Goal: Task Accomplishment & Management: Complete application form

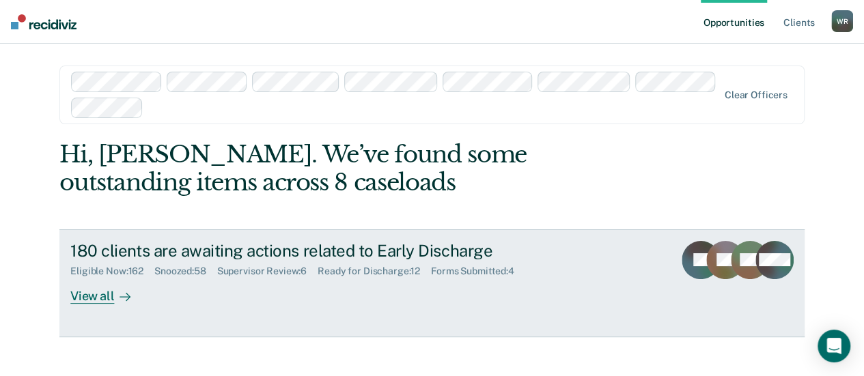
click at [97, 296] on div "View all" at bounding box center [108, 290] width 77 height 27
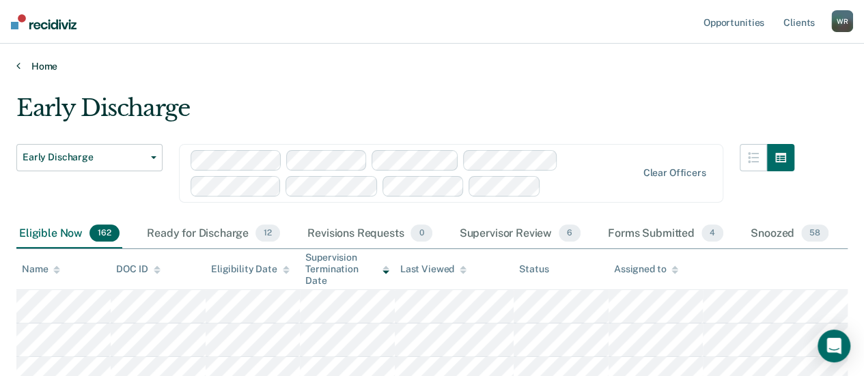
scroll to position [68, 0]
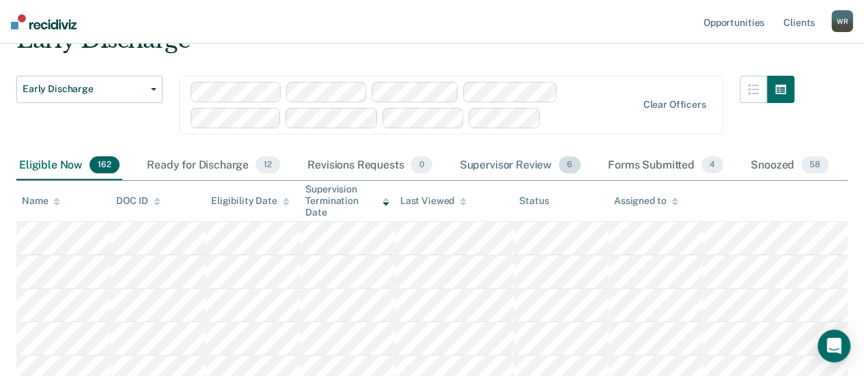
click at [519, 162] on div "Supervisor Review 6" at bounding box center [520, 166] width 127 height 30
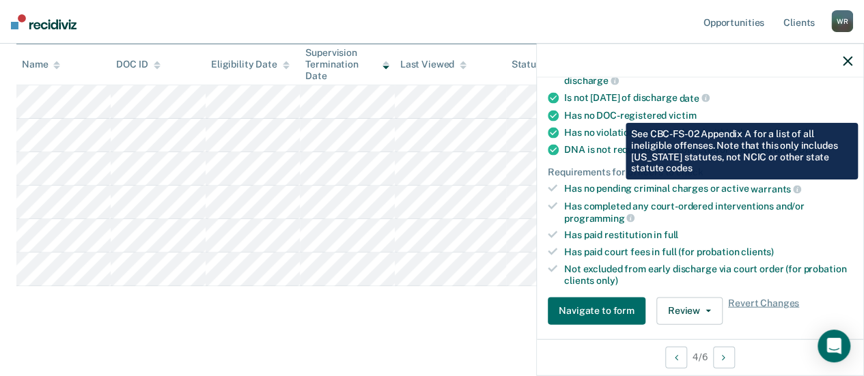
scroll to position [273, 0]
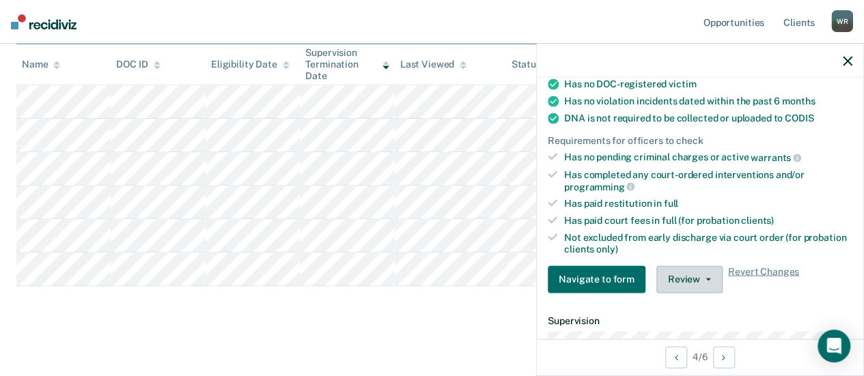
click at [708, 271] on button "Review" at bounding box center [690, 279] width 66 height 27
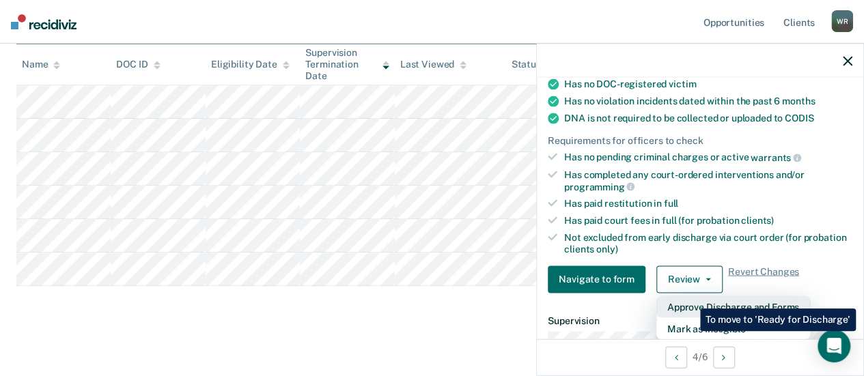
click at [690, 299] on button "Approve Discharge and Forms" at bounding box center [734, 307] width 154 height 22
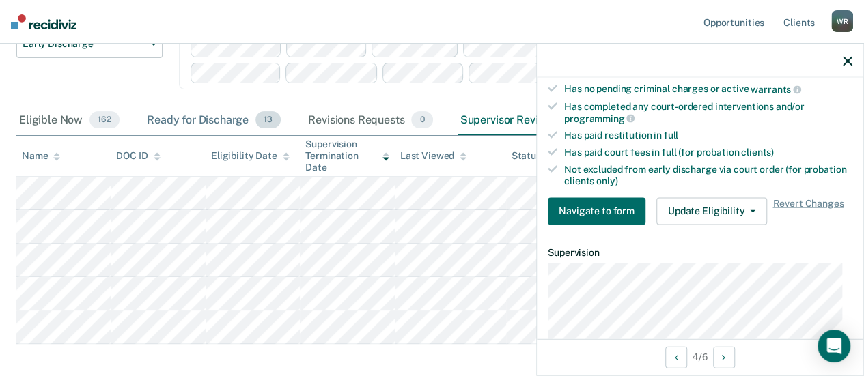
scroll to position [178, 0]
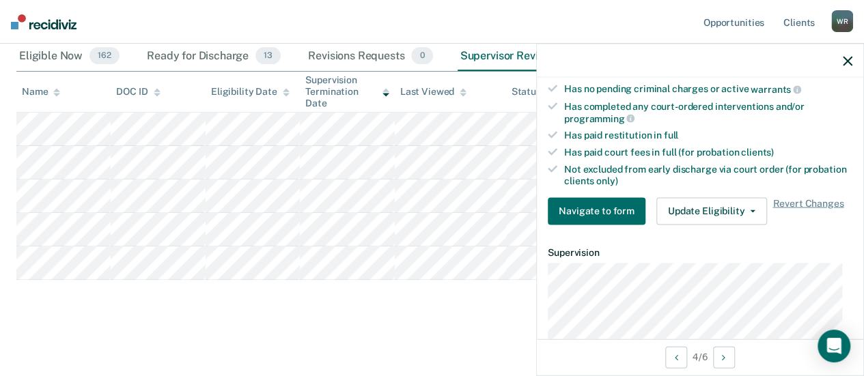
click at [850, 61] on icon "button" at bounding box center [848, 61] width 10 height 10
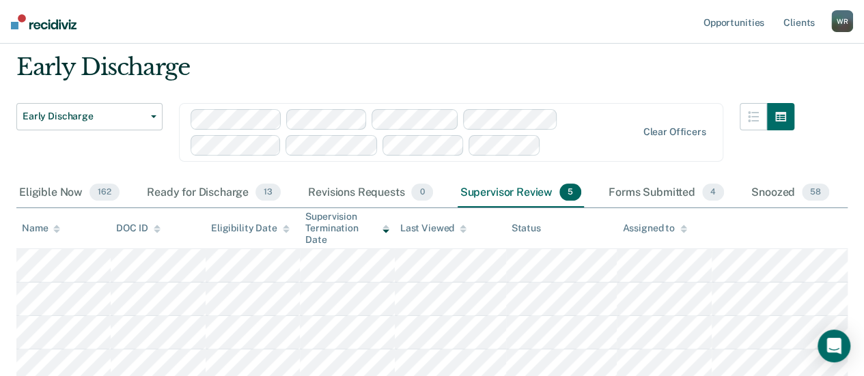
scroll to position [0, 0]
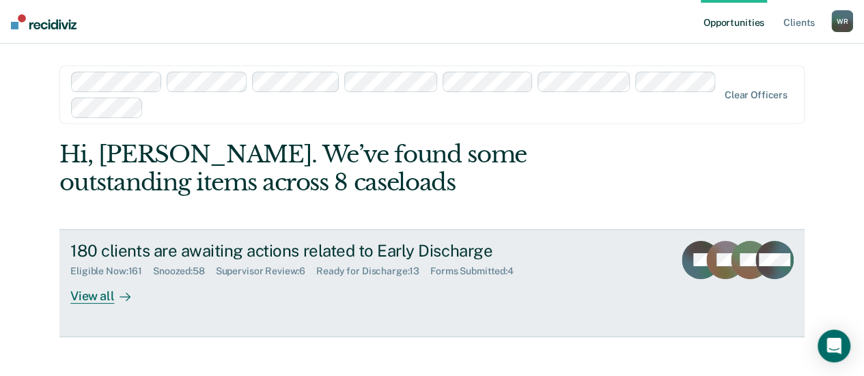
click at [281, 271] on div "Supervisor Review : 6" at bounding box center [266, 272] width 100 height 12
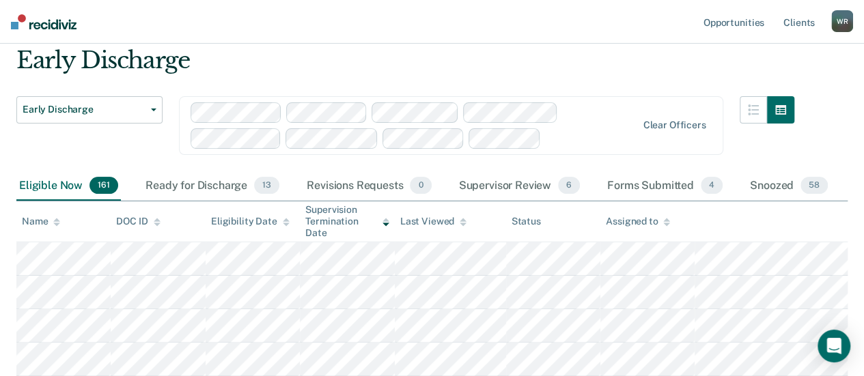
scroll to position [68, 0]
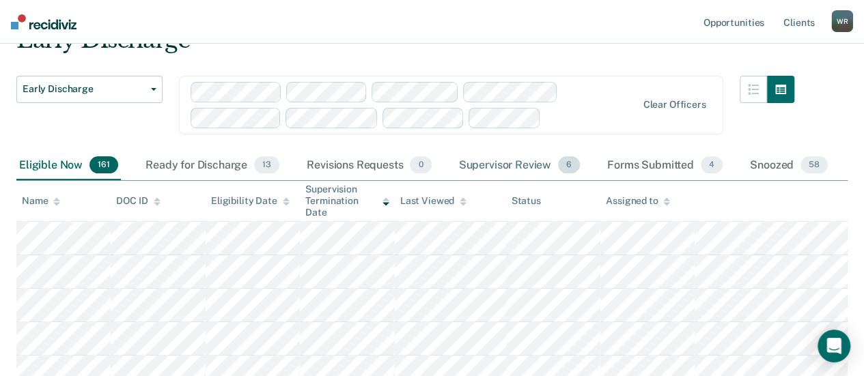
click at [508, 165] on div "Supervisor Review 6" at bounding box center [519, 166] width 127 height 30
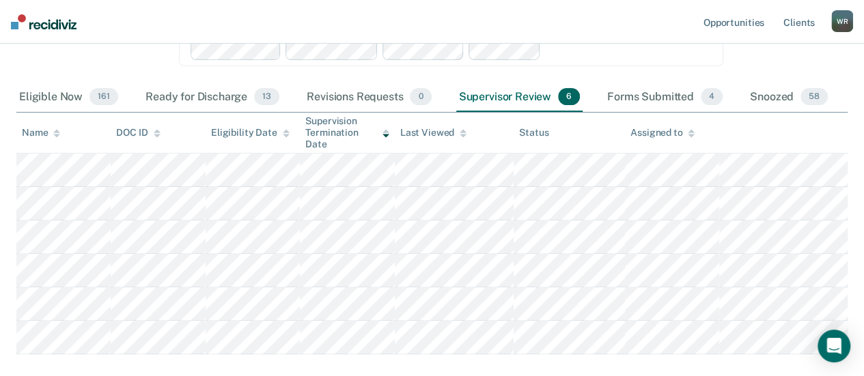
scroll to position [205, 0]
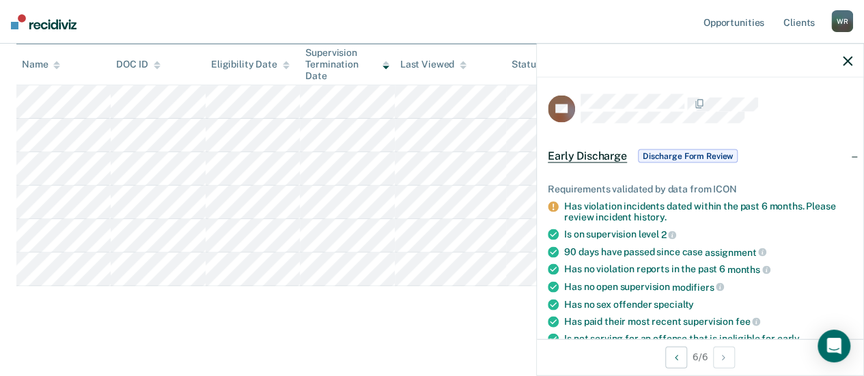
click at [279, 322] on div "Early Discharge Early Discharge Early Discharge Clear officers Eligible Now 161…" at bounding box center [431, 107] width 831 height 437
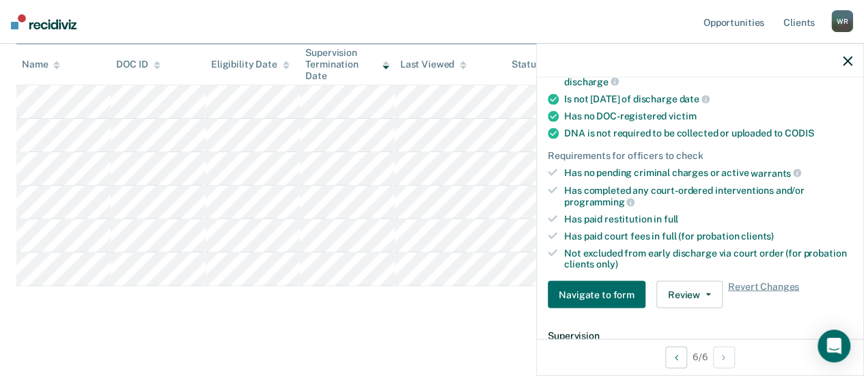
scroll to position [342, 0]
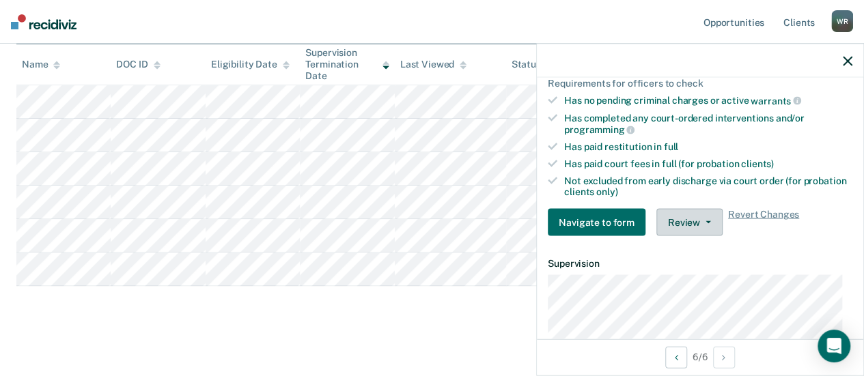
click at [706, 221] on icon "button" at bounding box center [708, 222] width 5 height 3
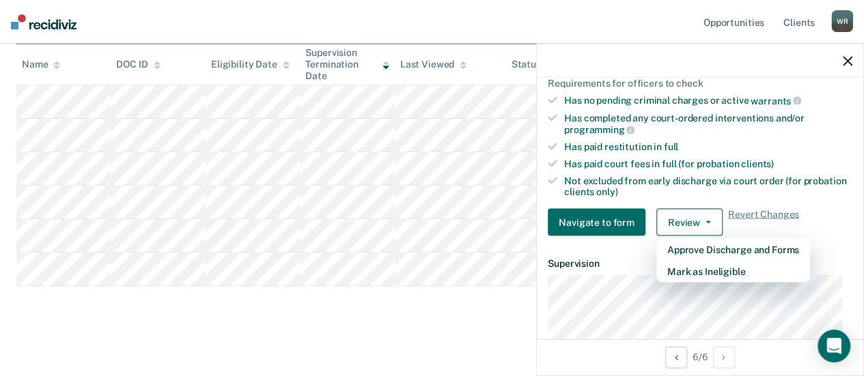
click at [234, 337] on main "Early Discharge Early Discharge Early Discharge Clear officers Eligible Now 161…" at bounding box center [432, 123] width 864 height 513
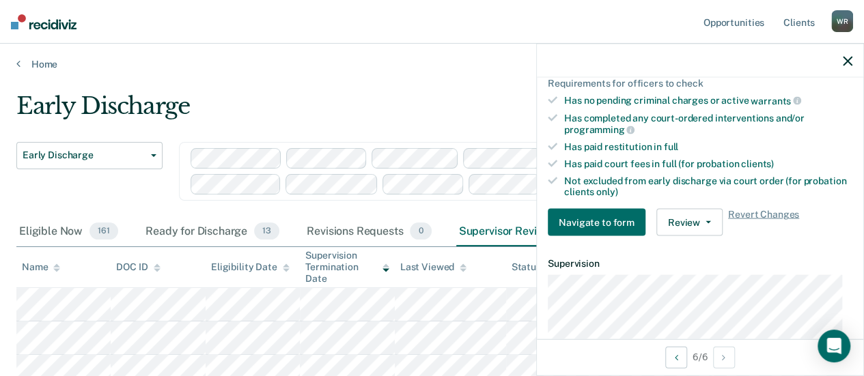
scroll to position [0, 0]
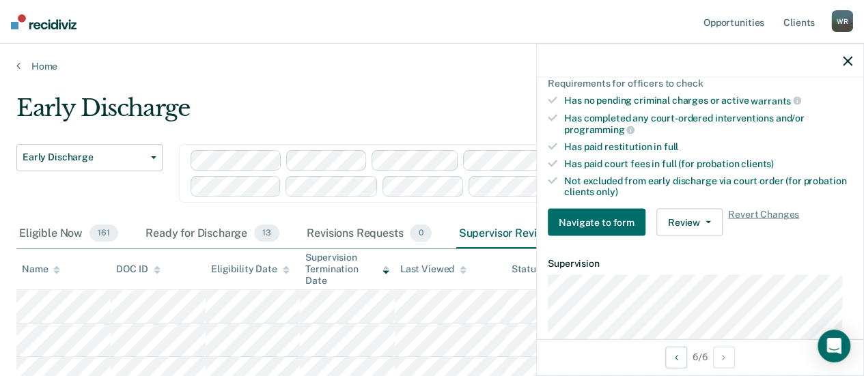
click at [848, 58] on icon "button" at bounding box center [848, 61] width 10 height 10
